Goal: Task Accomplishment & Management: Complete application form

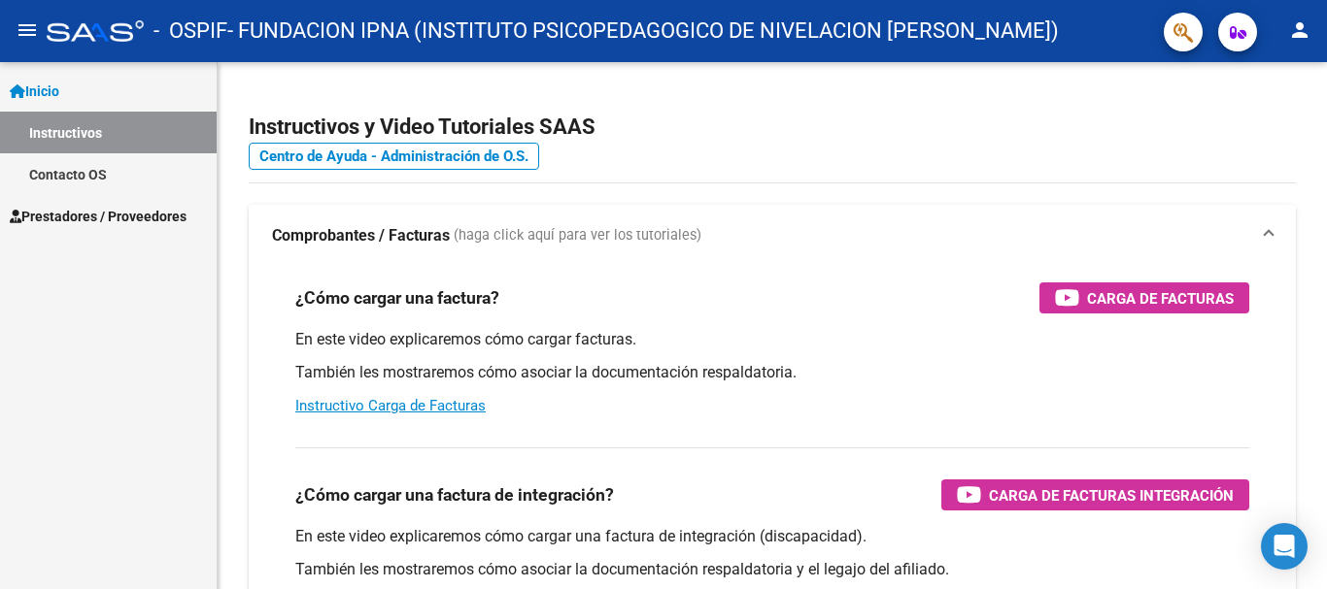
click at [112, 219] on span "Prestadores / Proveedores" at bounding box center [98, 216] width 177 height 21
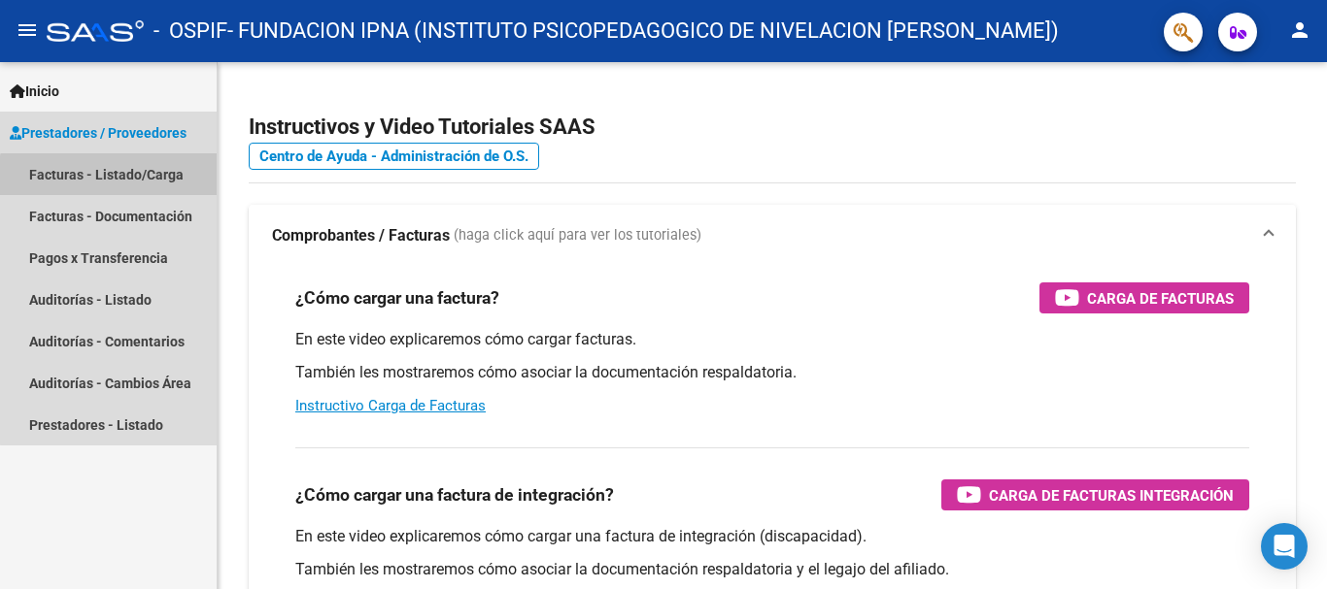
click at [125, 183] on link "Facturas - Listado/Carga" at bounding box center [108, 174] width 217 height 42
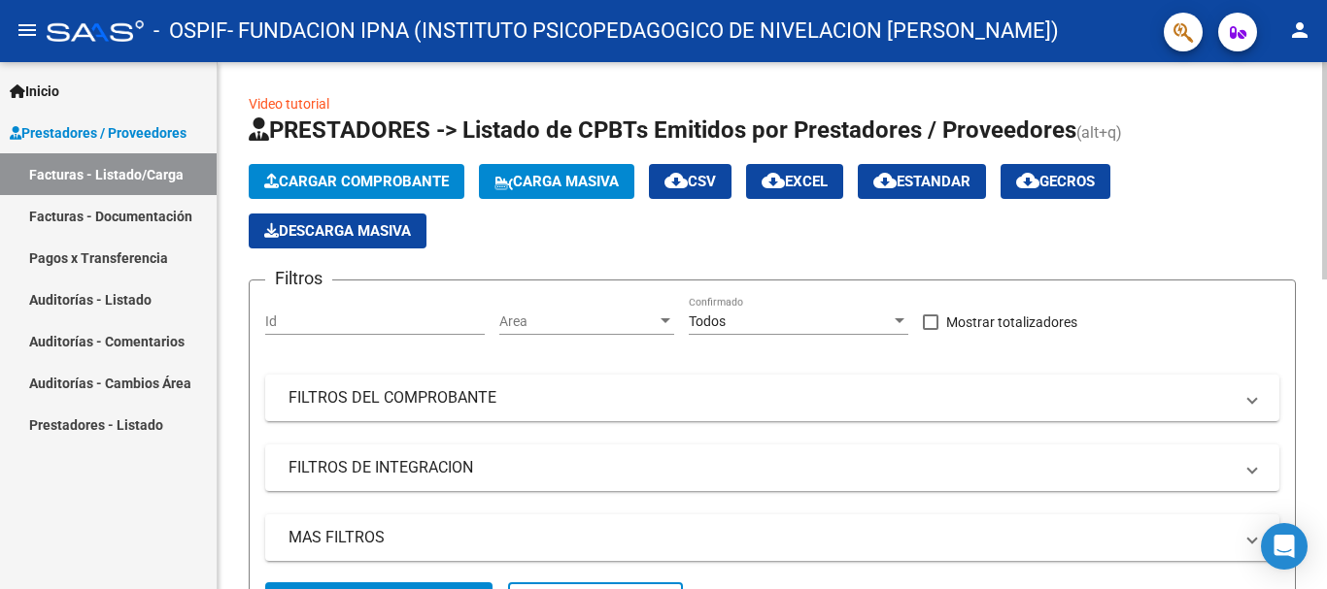
click at [349, 180] on span "Cargar Comprobante" at bounding box center [356, 181] width 185 height 17
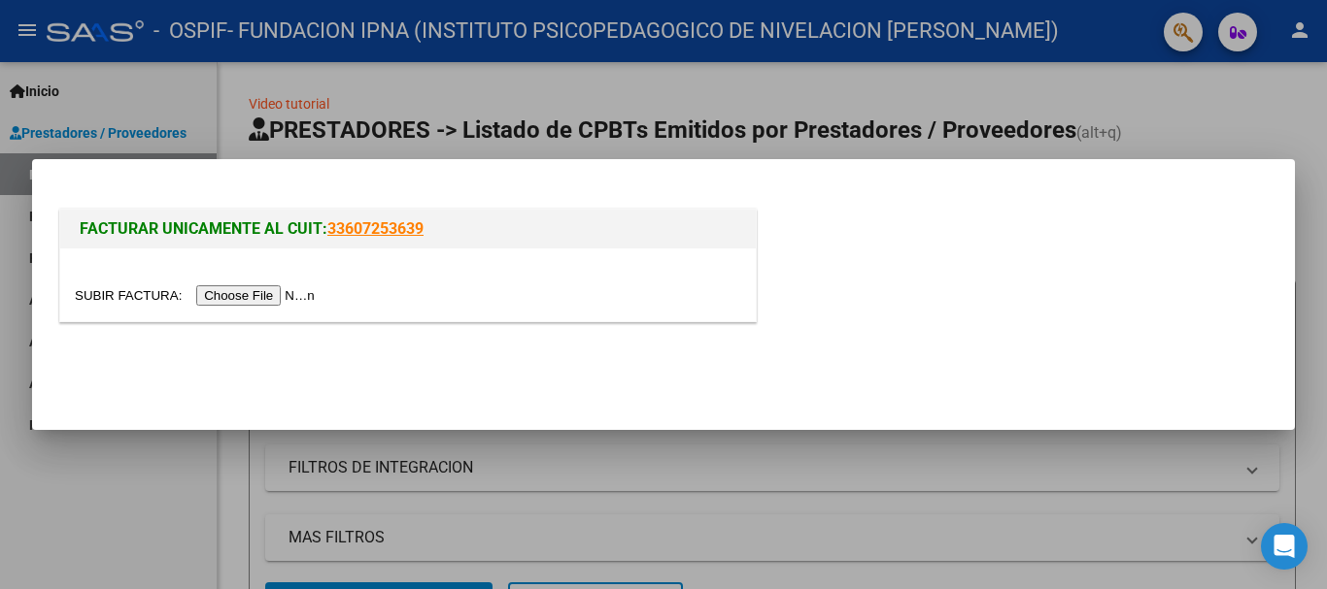
click at [251, 295] on input "file" at bounding box center [198, 296] width 246 height 20
click at [271, 289] on input "file" at bounding box center [198, 296] width 246 height 20
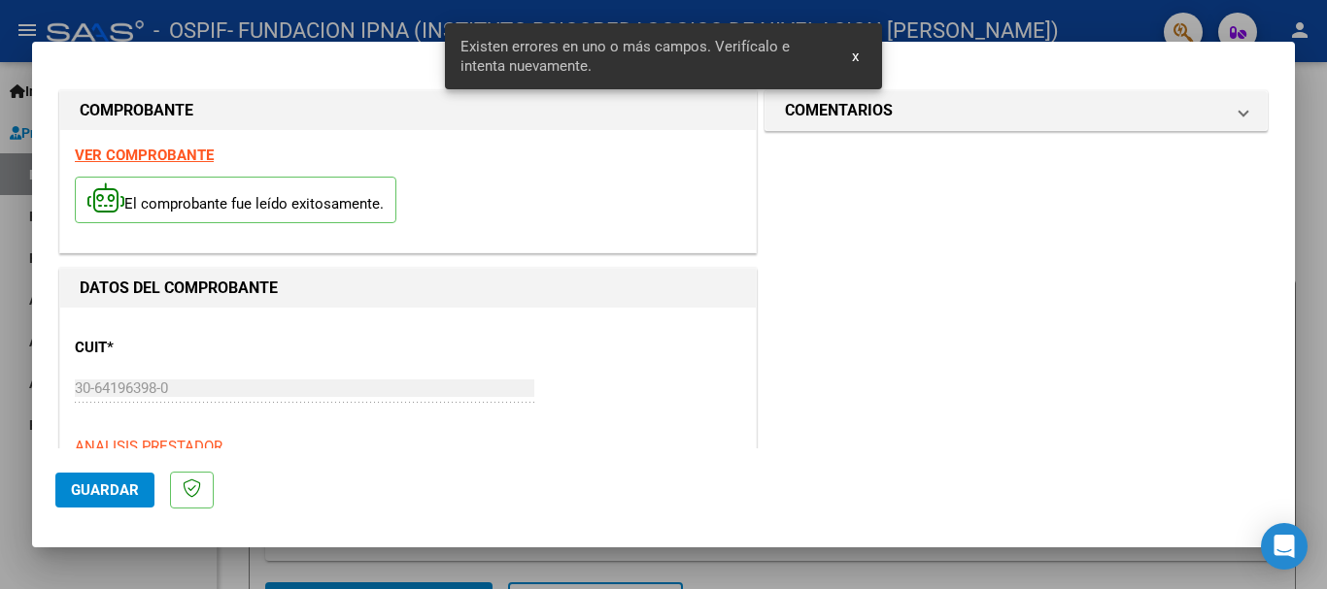
click at [852, 57] on span "x" at bounding box center [855, 56] width 7 height 17
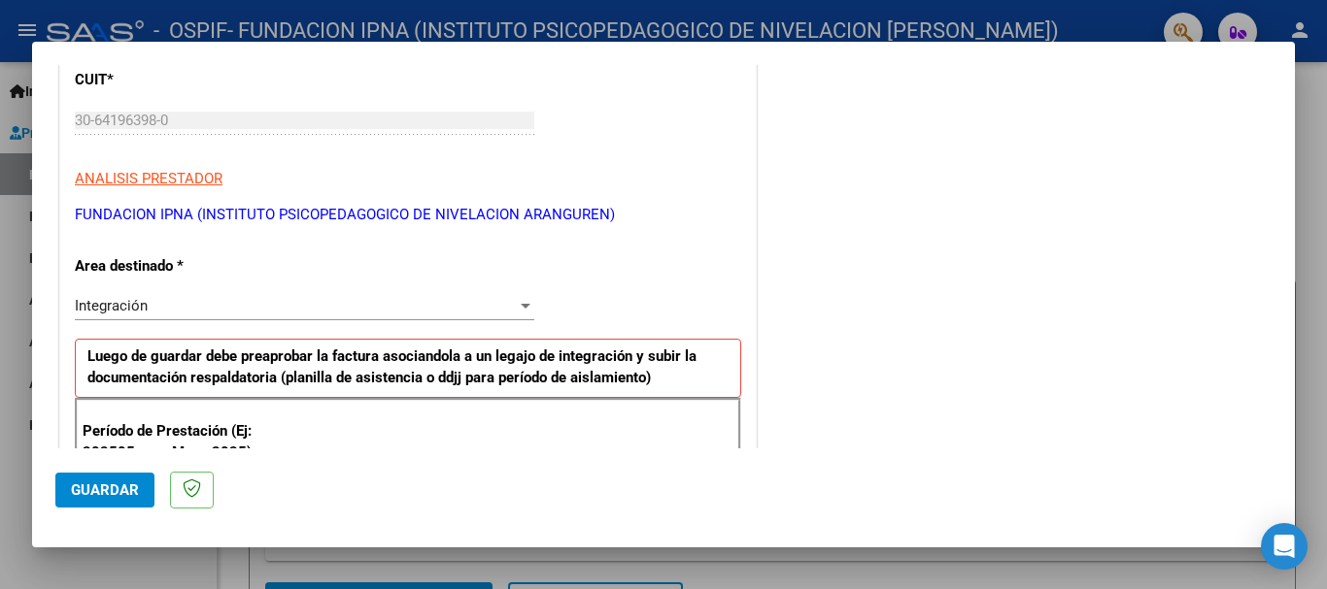
scroll to position [291, 0]
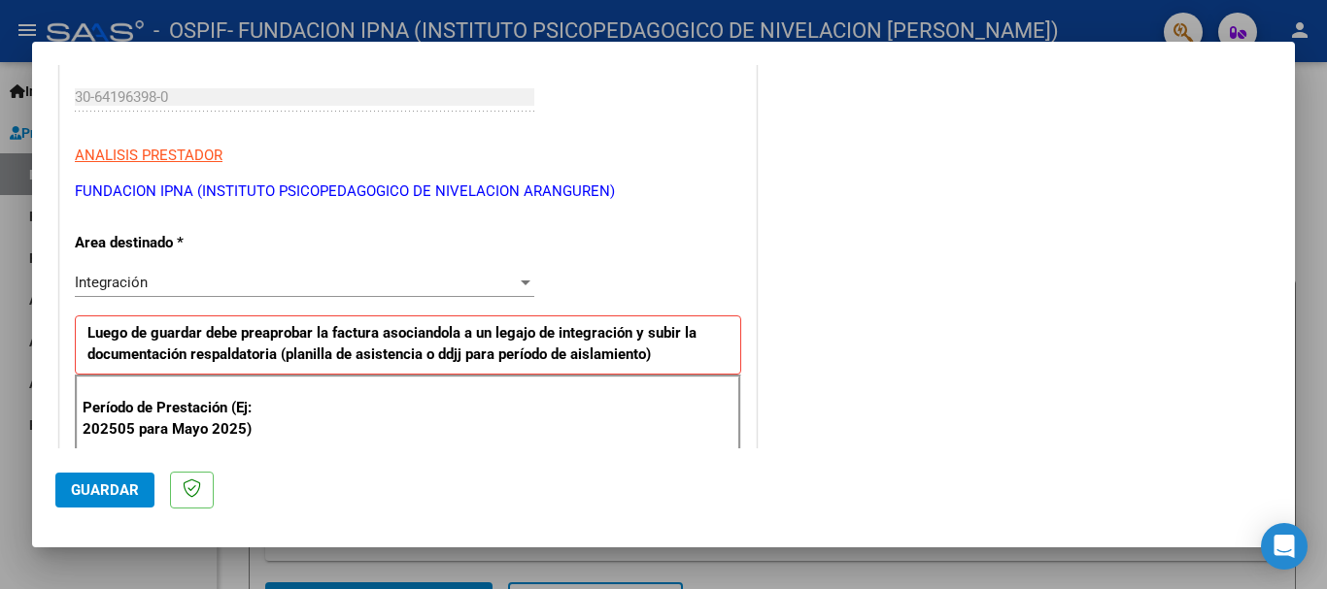
click at [174, 285] on div "Integración" at bounding box center [296, 282] width 442 height 17
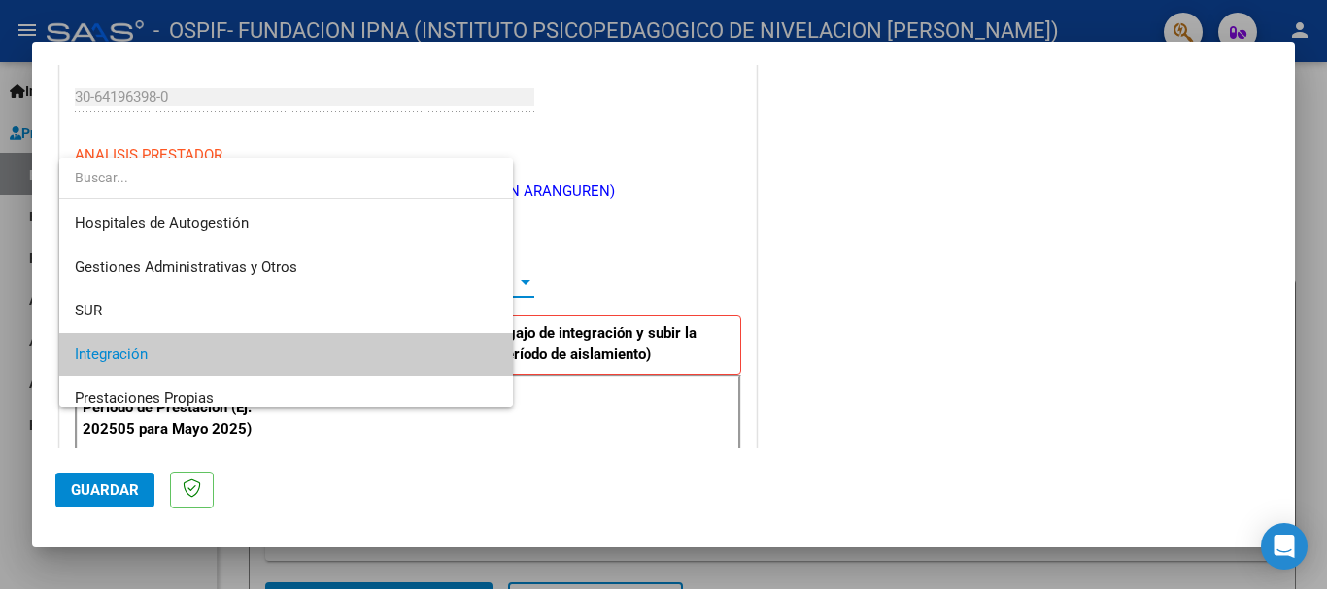
scroll to position [73, 0]
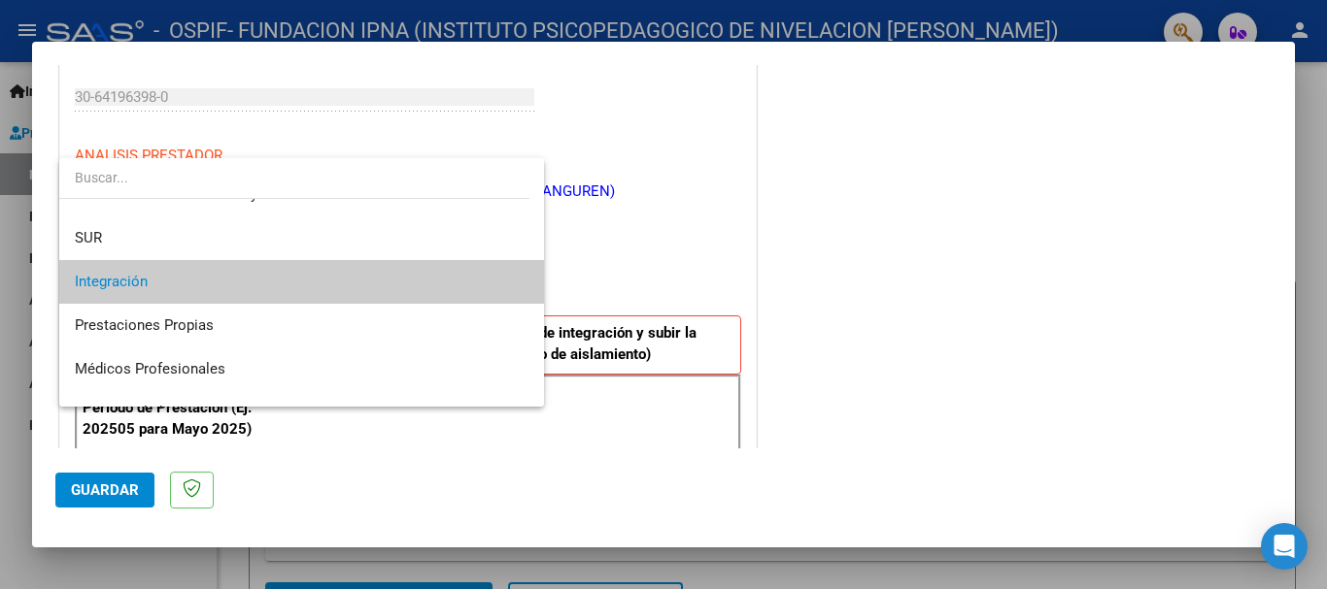
click at [174, 285] on span "Integración" at bounding box center [302, 282] width 454 height 44
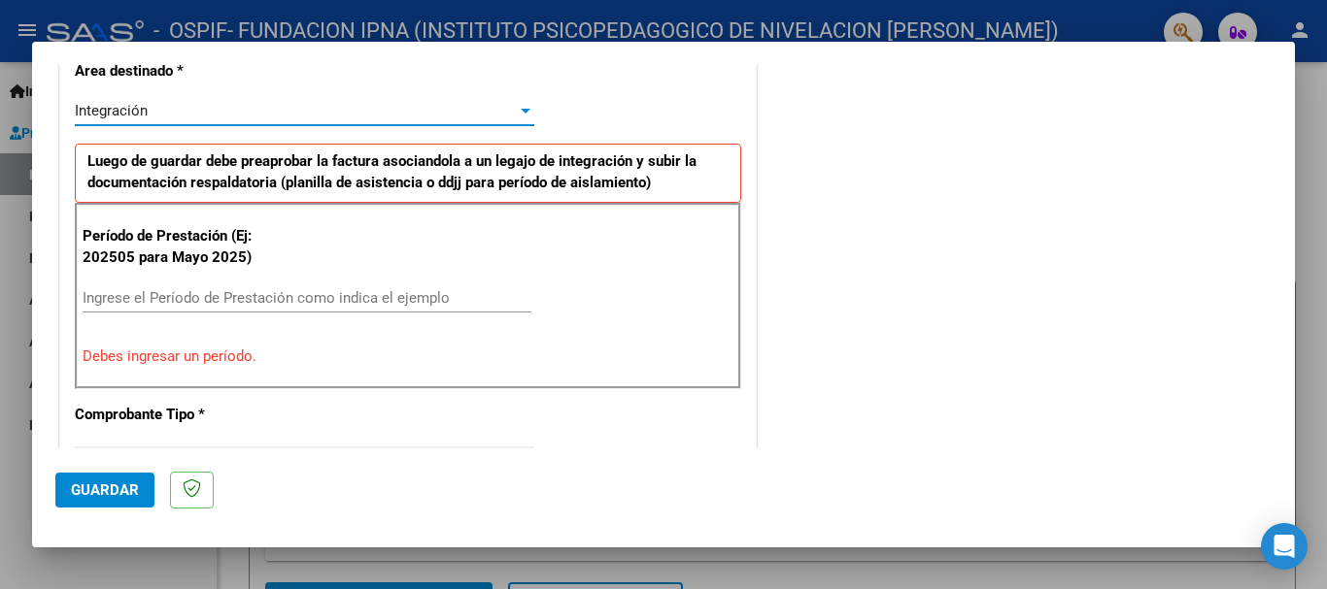
scroll to position [486, 0]
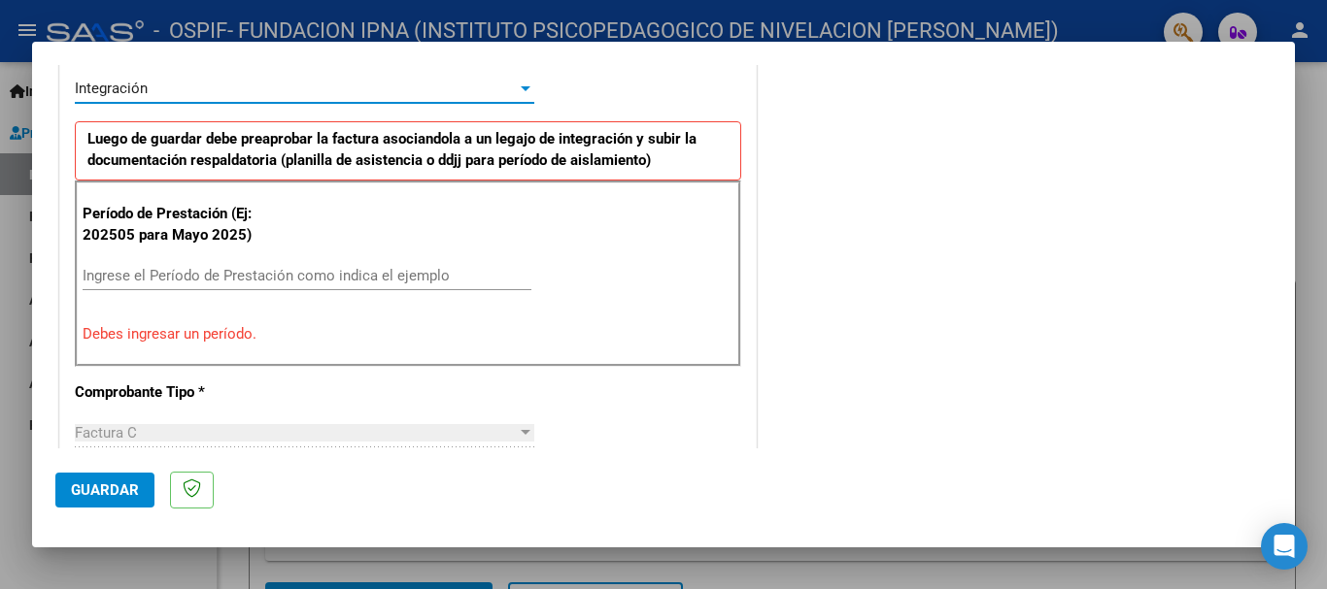
click at [146, 275] on input "Ingrese el Período de Prestación como indica el ejemplo" at bounding box center [307, 275] width 449 height 17
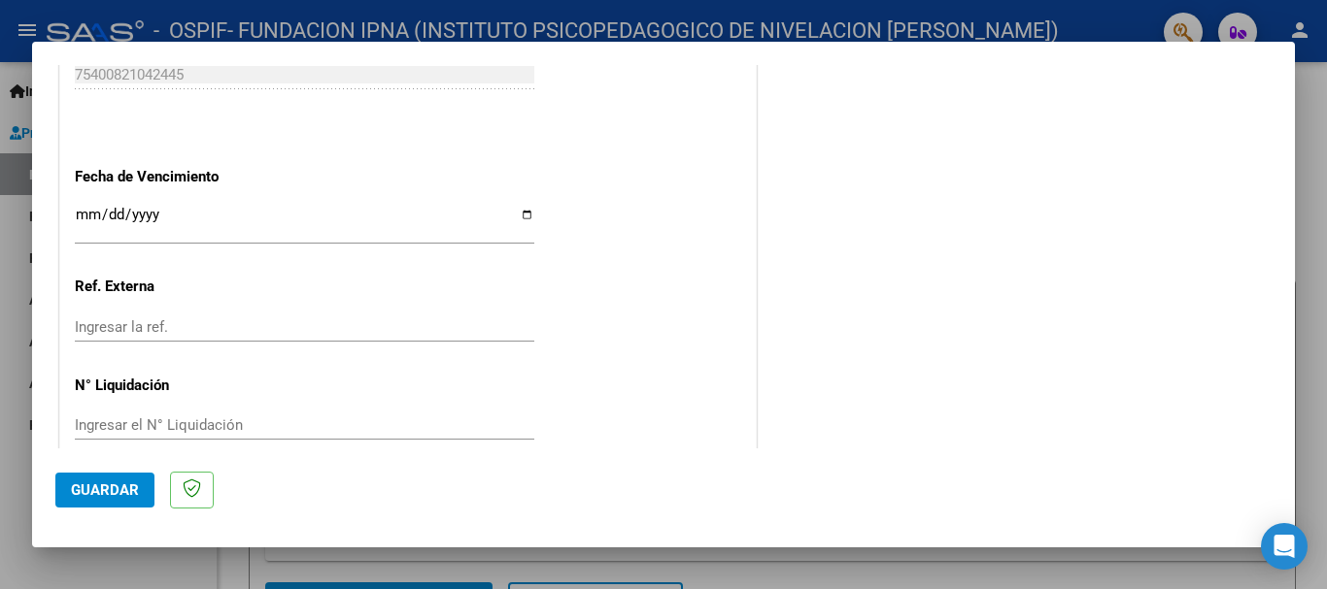
scroll to position [1326, 0]
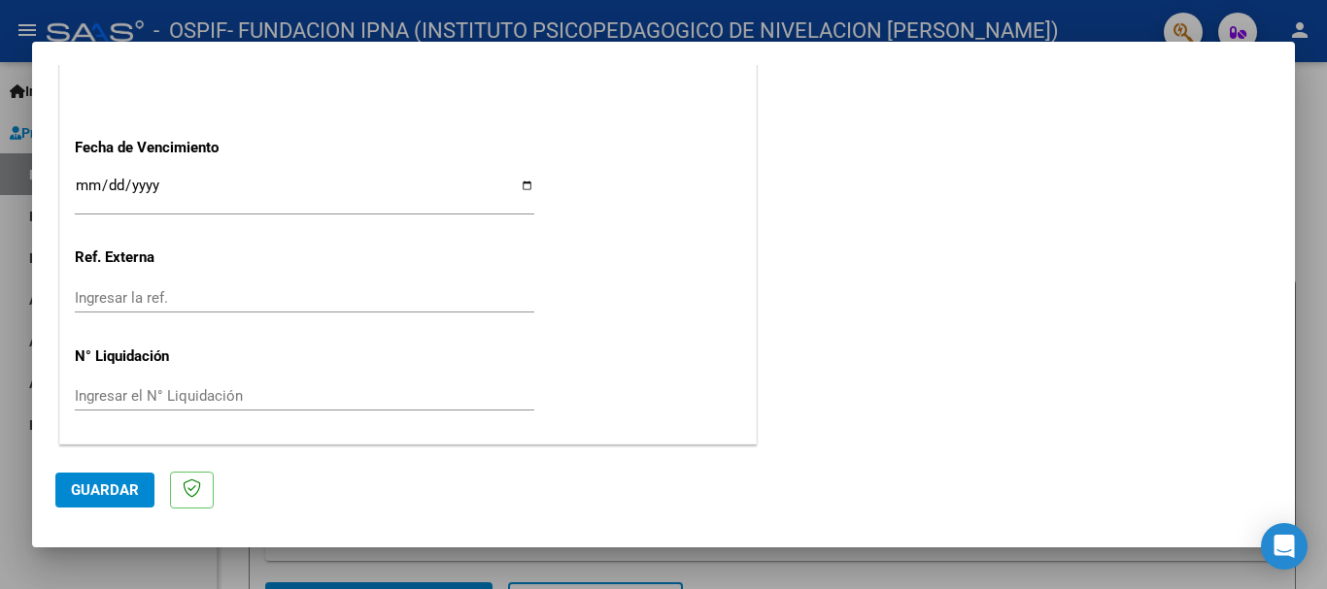
type input "202509"
click at [118, 488] on span "Guardar" at bounding box center [105, 490] width 68 height 17
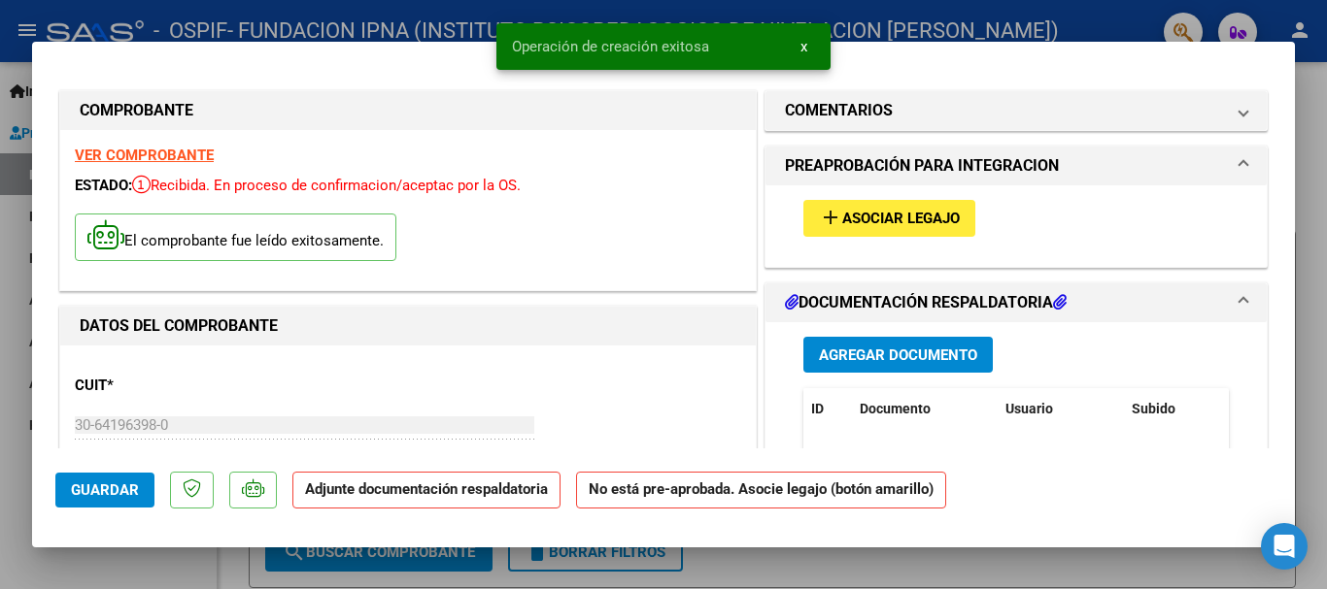
click at [874, 206] on button "add Asociar Legajo" at bounding box center [889, 218] width 172 height 36
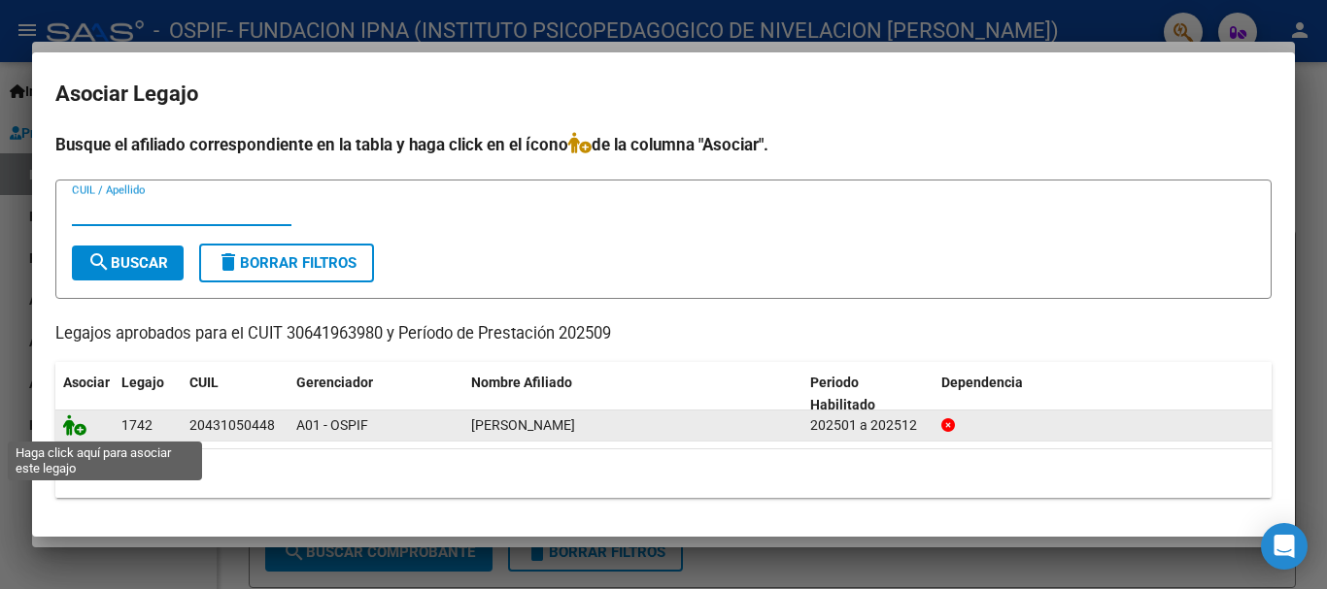
click at [72, 423] on icon at bounding box center [74, 425] width 23 height 21
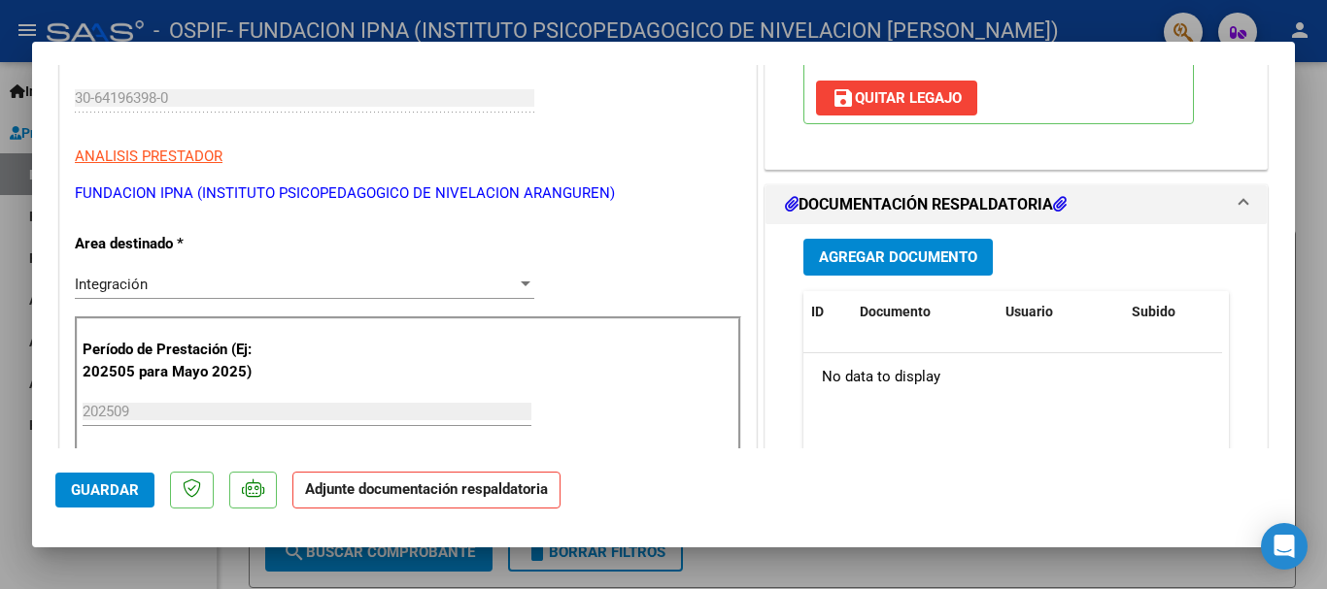
scroll to position [388, 0]
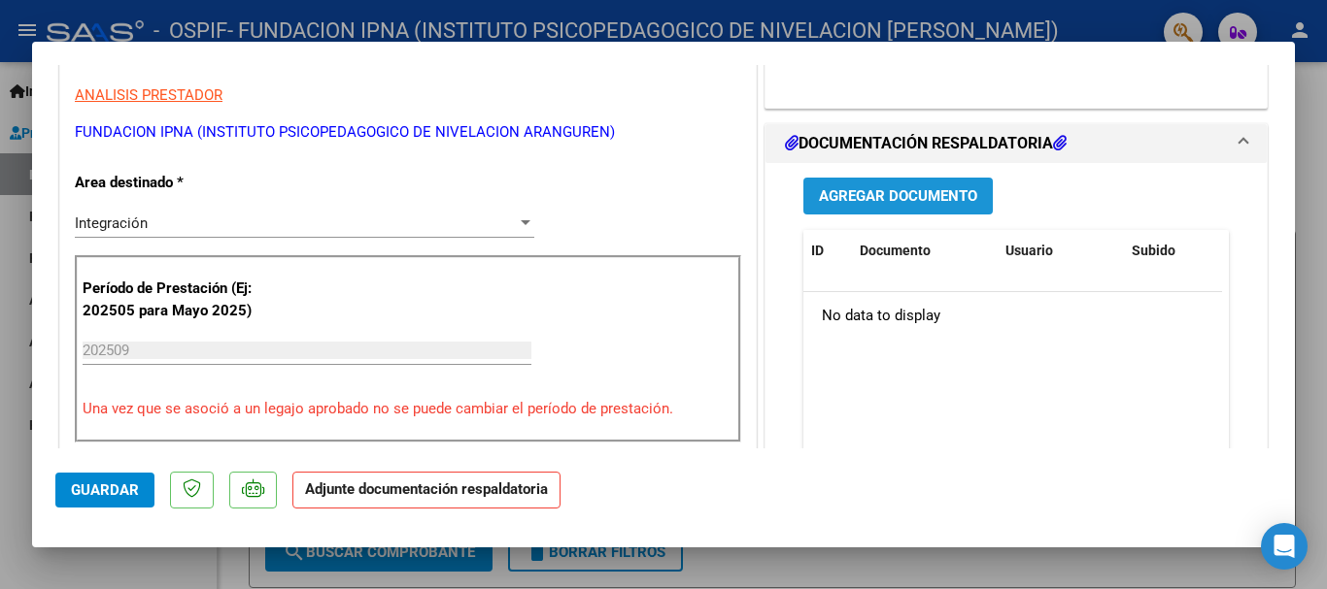
click at [863, 199] on span "Agregar Documento" at bounding box center [898, 196] width 158 height 17
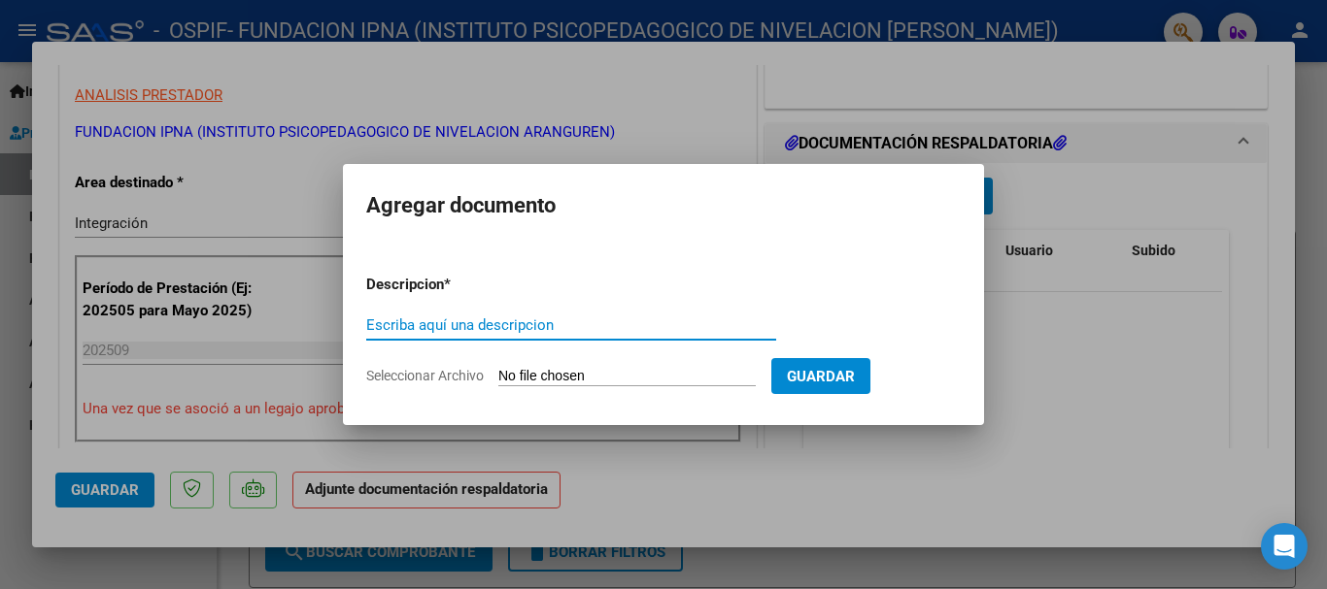
click at [522, 369] on input "Seleccionar Archivo" at bounding box center [626, 377] width 257 height 18
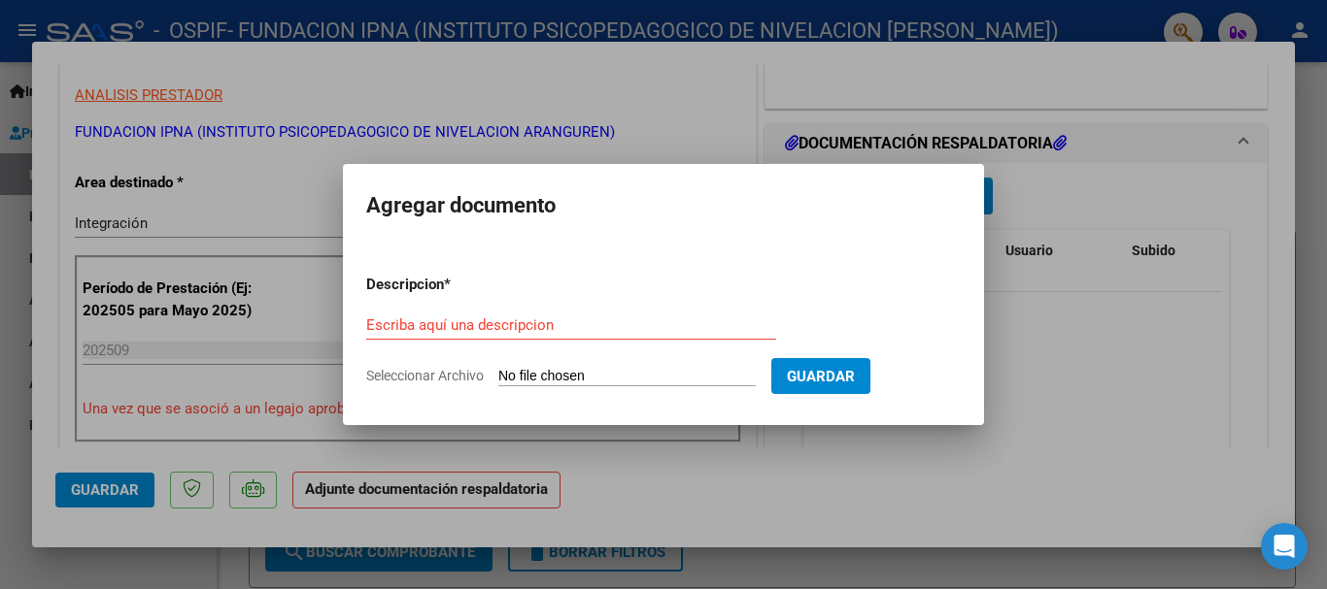
click at [534, 370] on input "Seleccionar Archivo" at bounding box center [626, 377] width 257 height 18
type input "C:\fakepath\Asistencias [PERSON_NAME] de 2025.pdf"
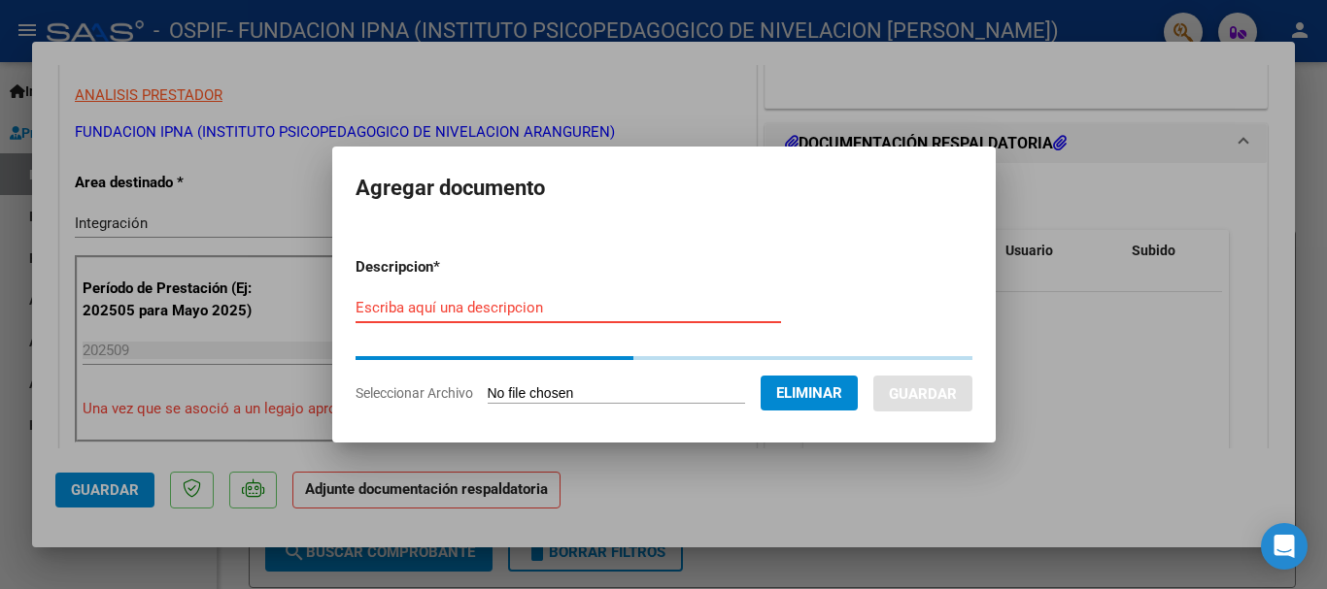
click at [478, 307] on input "Escriba aquí una descripcion" at bounding box center [567, 307] width 425 height 17
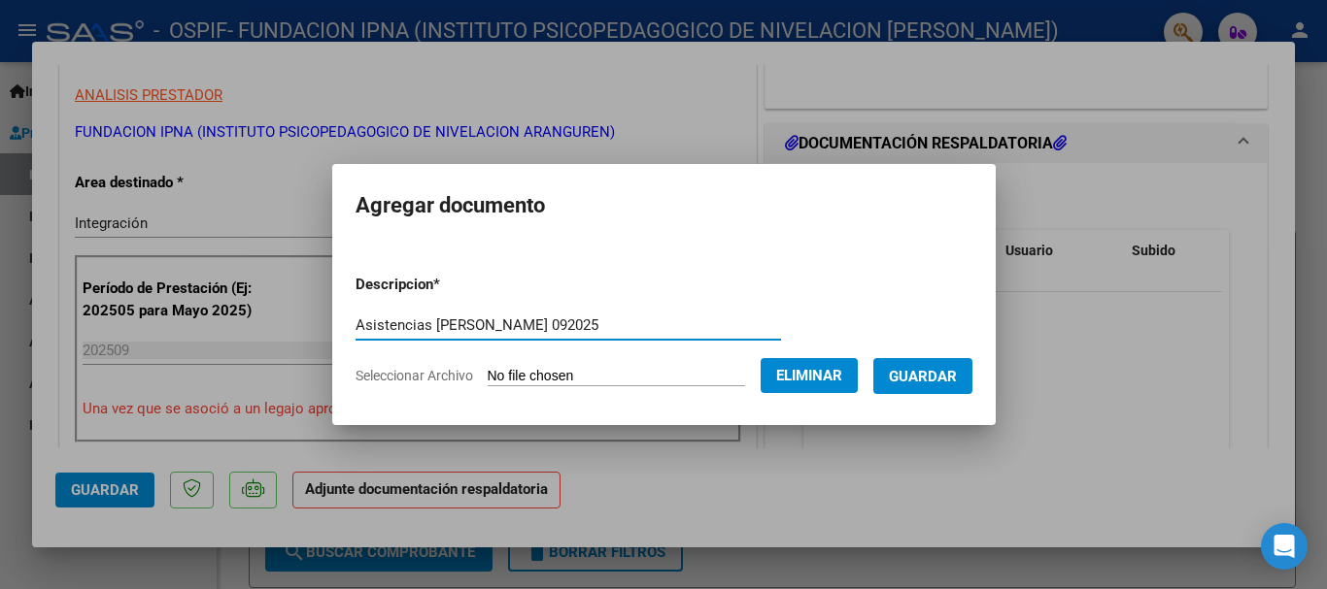
click at [523, 321] on input "Asistencias [PERSON_NAME] 092025" at bounding box center [567, 325] width 425 height 17
type input "Asistencias [PERSON_NAME] 09/2025"
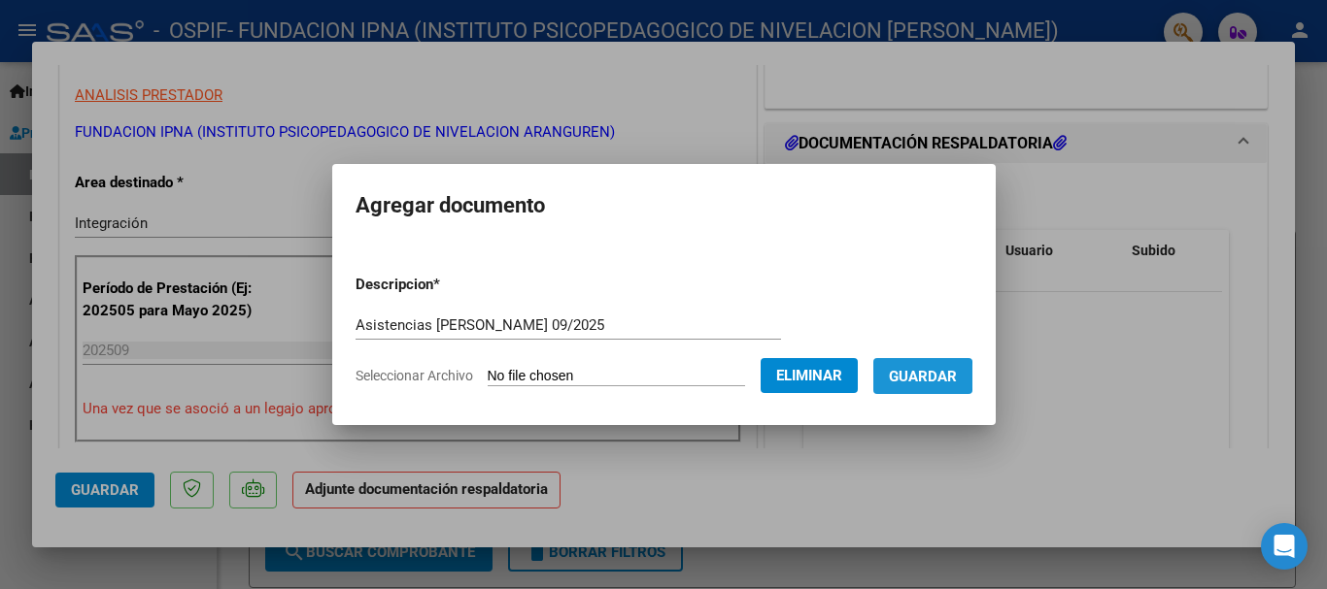
click at [921, 377] on span "Guardar" at bounding box center [923, 376] width 68 height 17
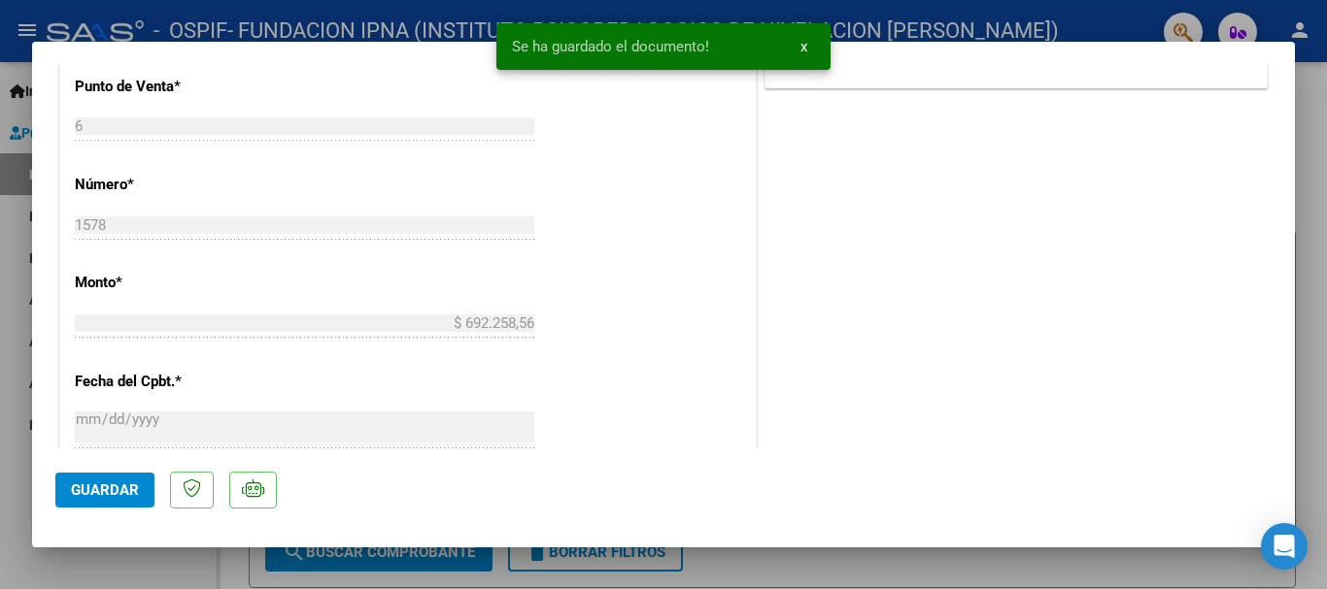
scroll to position [874, 0]
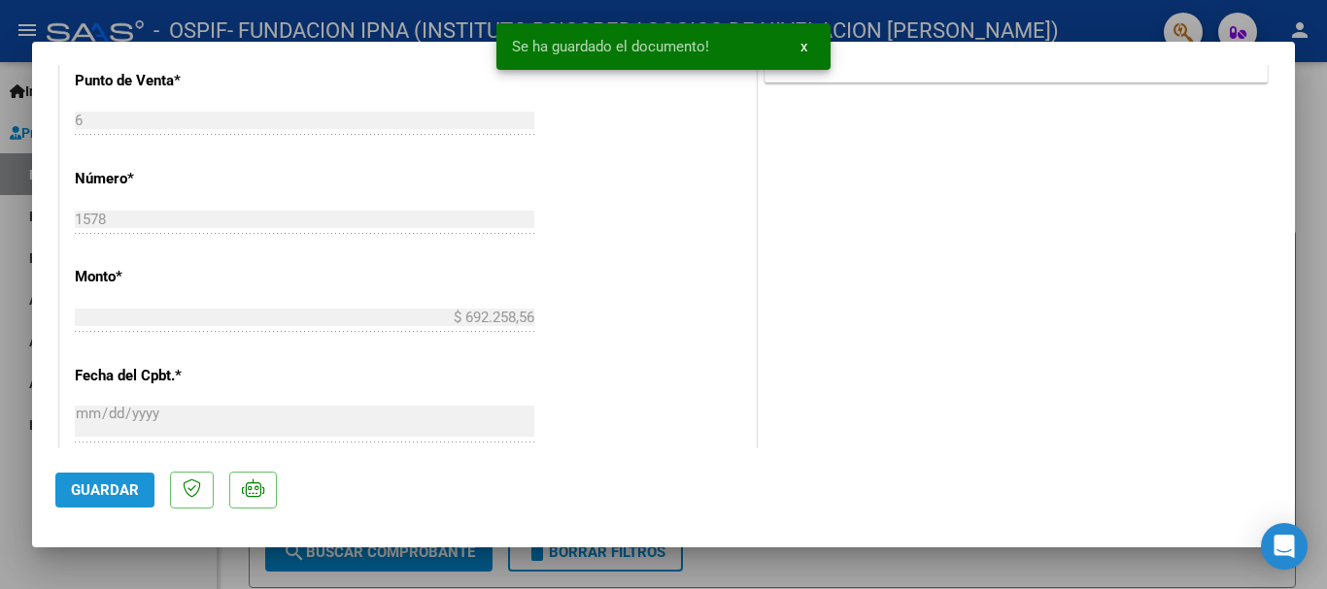
click at [93, 491] on span "Guardar" at bounding box center [105, 490] width 68 height 17
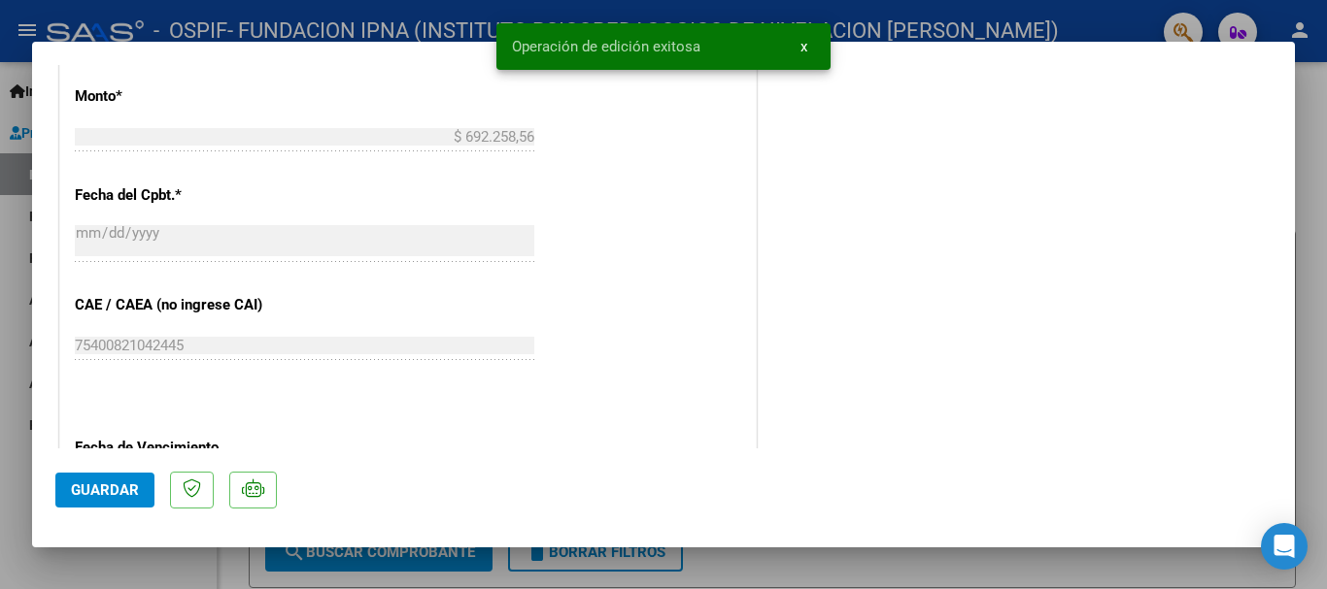
scroll to position [1068, 0]
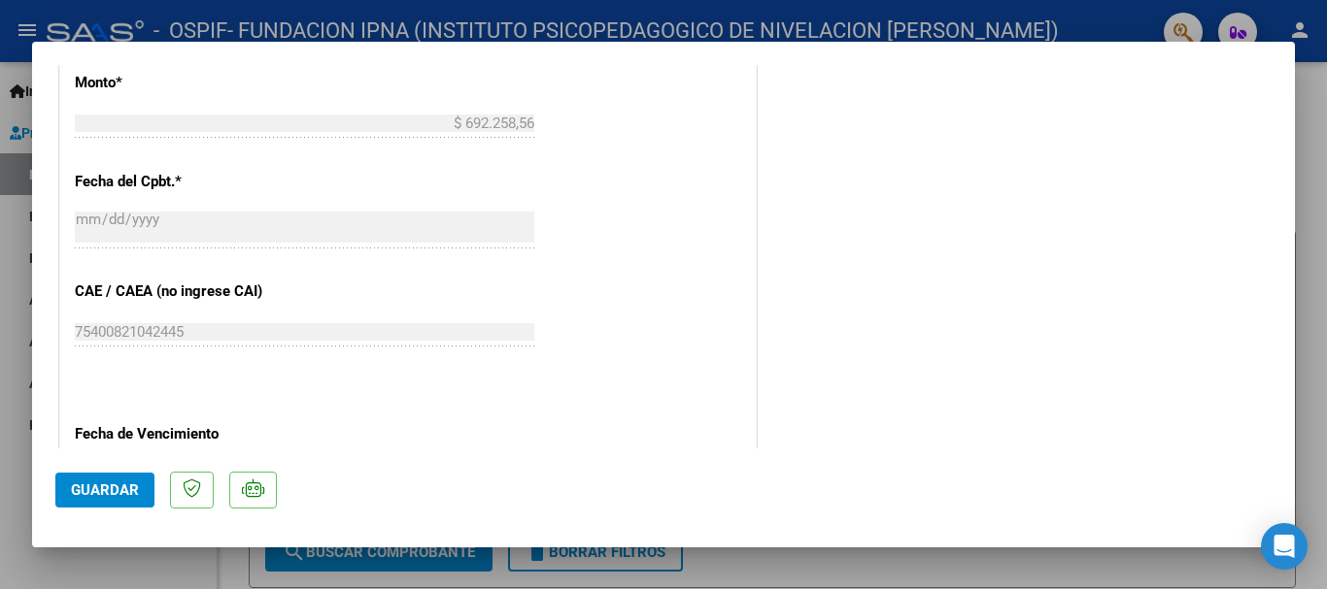
click at [975, 565] on div at bounding box center [663, 294] width 1327 height 589
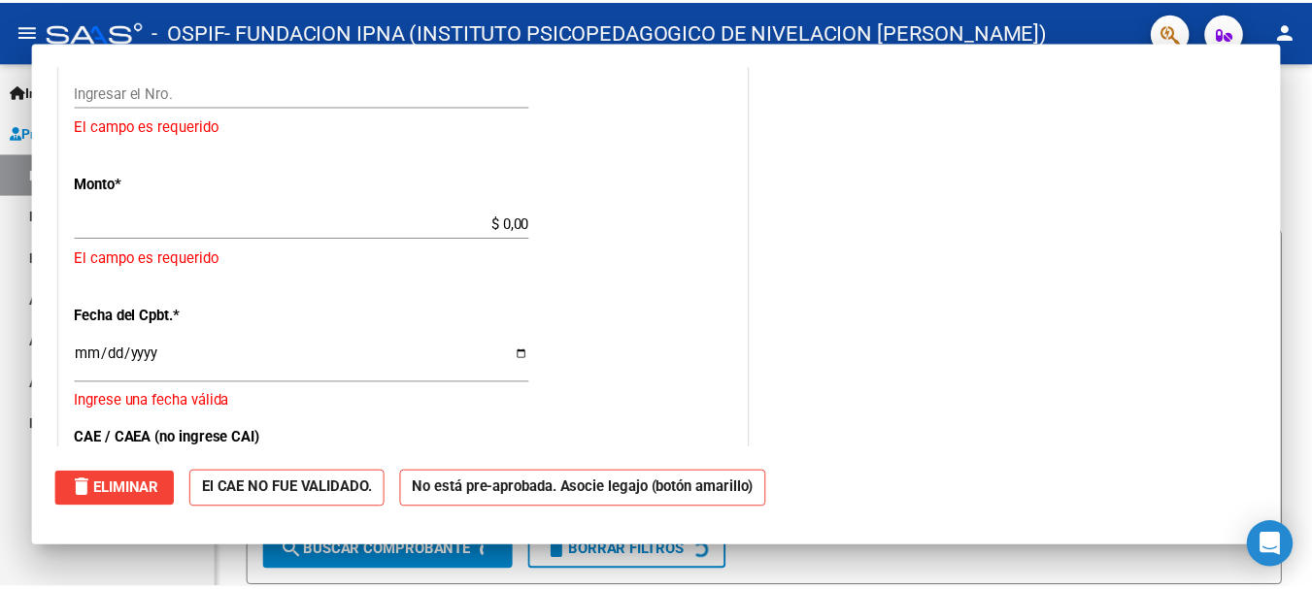
scroll to position [0, 0]
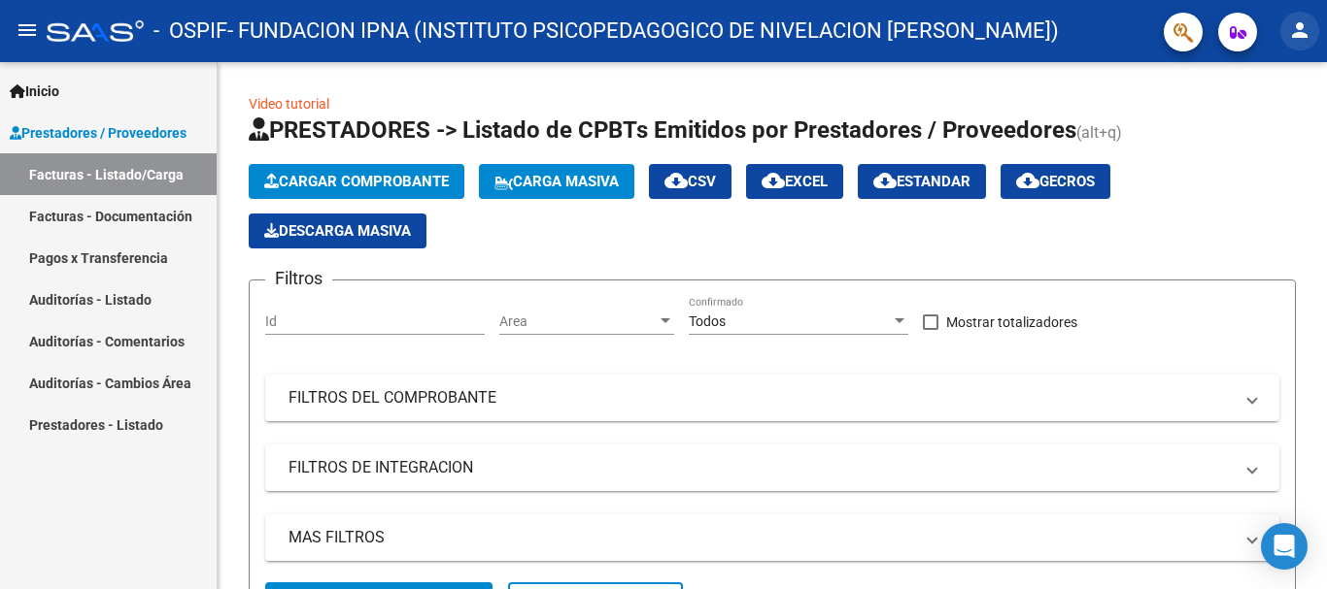
click at [1299, 25] on mat-icon "person" at bounding box center [1299, 29] width 23 height 23
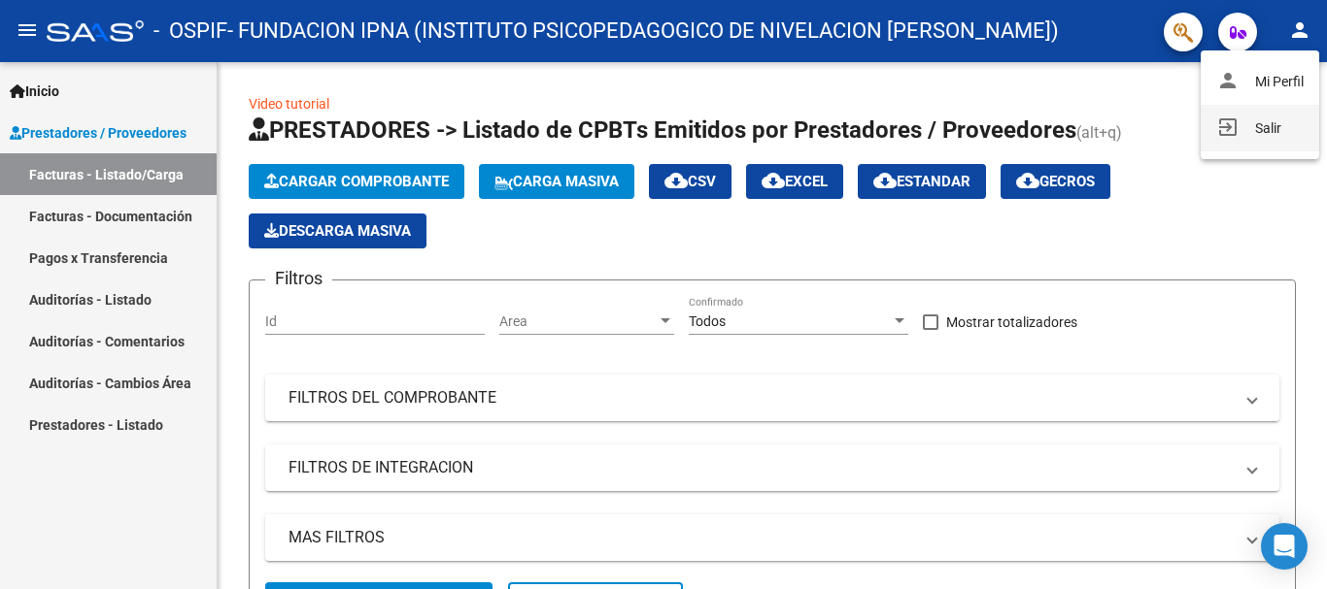
click at [1233, 126] on mat-icon "exit_to_app" at bounding box center [1227, 127] width 23 height 23
